Goal: Information Seeking & Learning: Learn about a topic

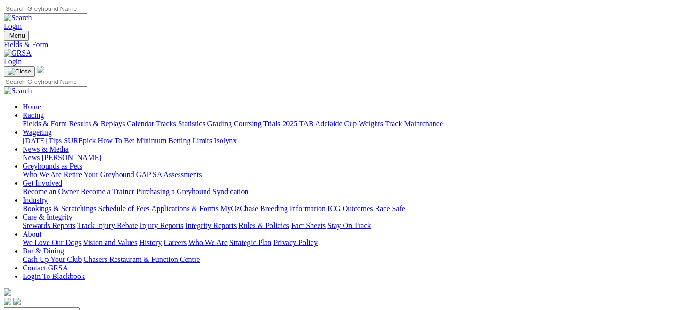
select select "NSW"
click at [44, 307] on select "South Australia New South Wales Northern Territory Queensland Tasmania Victoria…" at bounding box center [42, 311] width 76 height 9
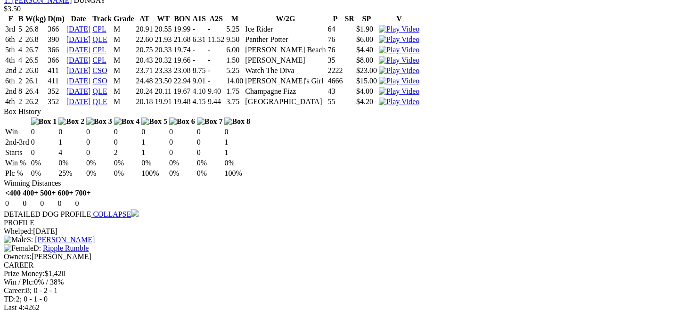
scroll to position [1041, 0]
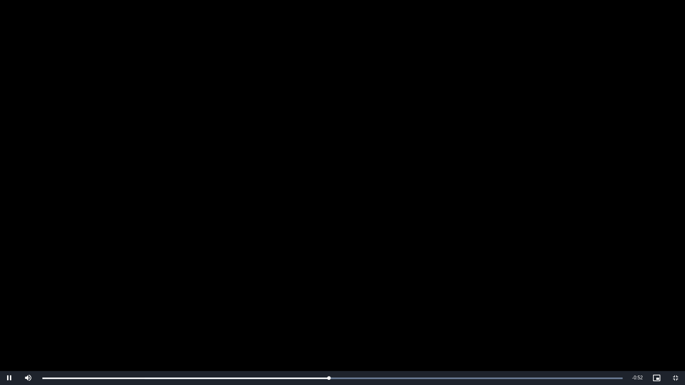
click at [350, 250] on video "To view this video please enable JavaScript, and consider upgrading to a web br…" at bounding box center [342, 192] width 685 height 385
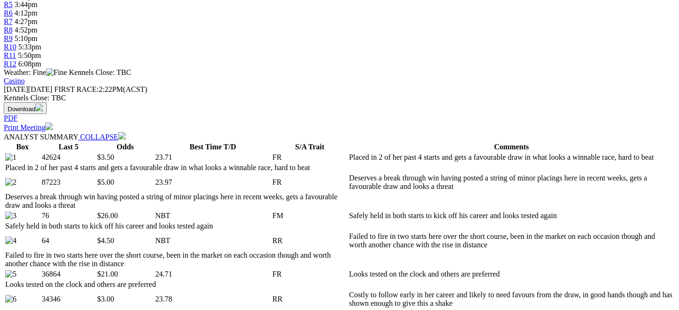
scroll to position [370, 0]
